Goal: Find specific page/section: Find specific page/section

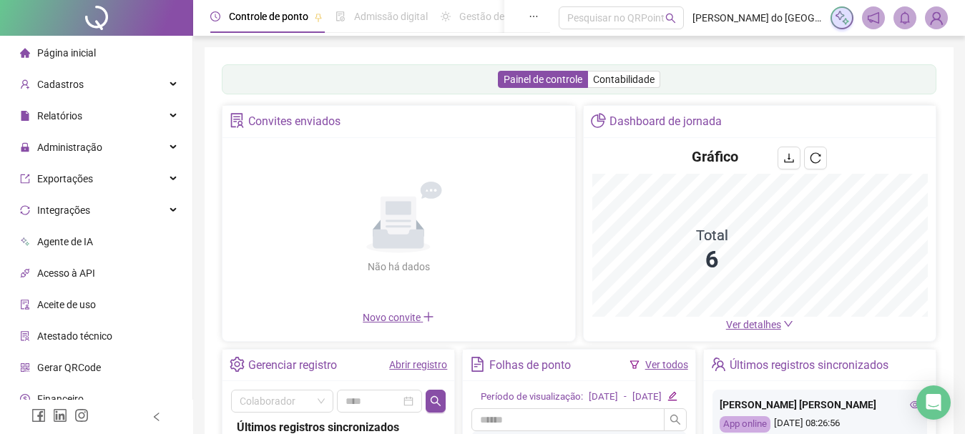
scroll to position [269, 0]
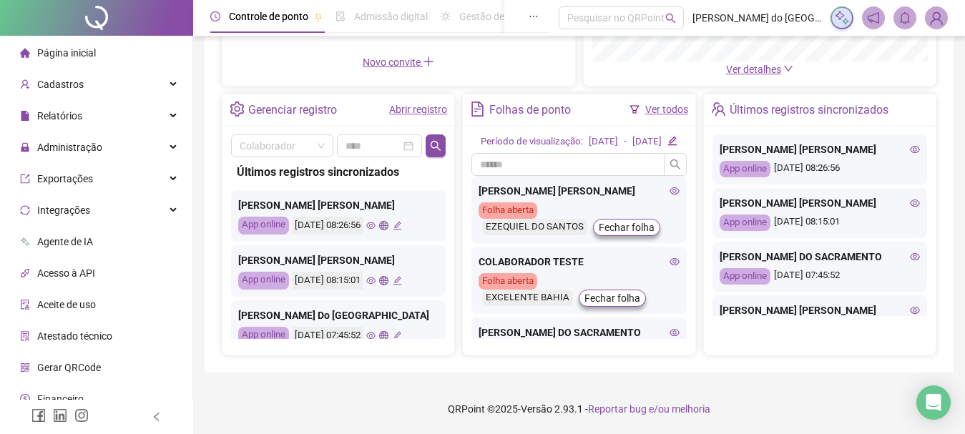
click at [389, 221] on icon "global" at bounding box center [383, 225] width 9 height 9
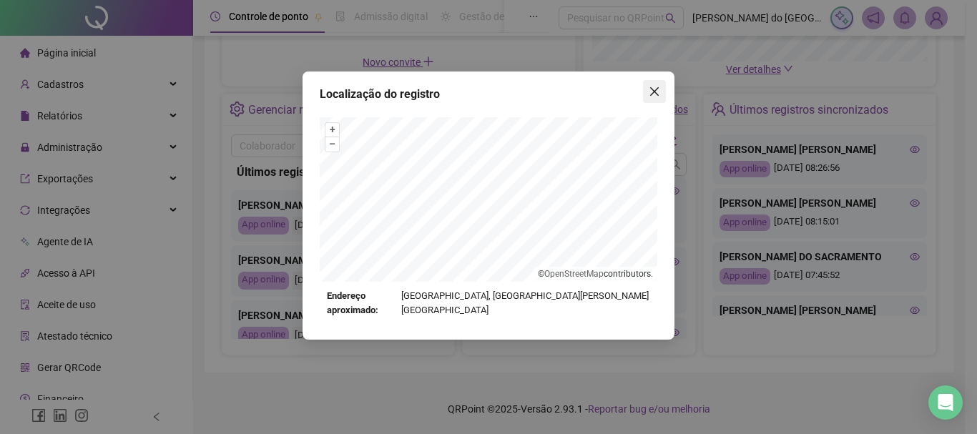
click at [654, 87] on icon "close" at bounding box center [654, 91] width 11 height 11
